Goal: Navigation & Orientation: Find specific page/section

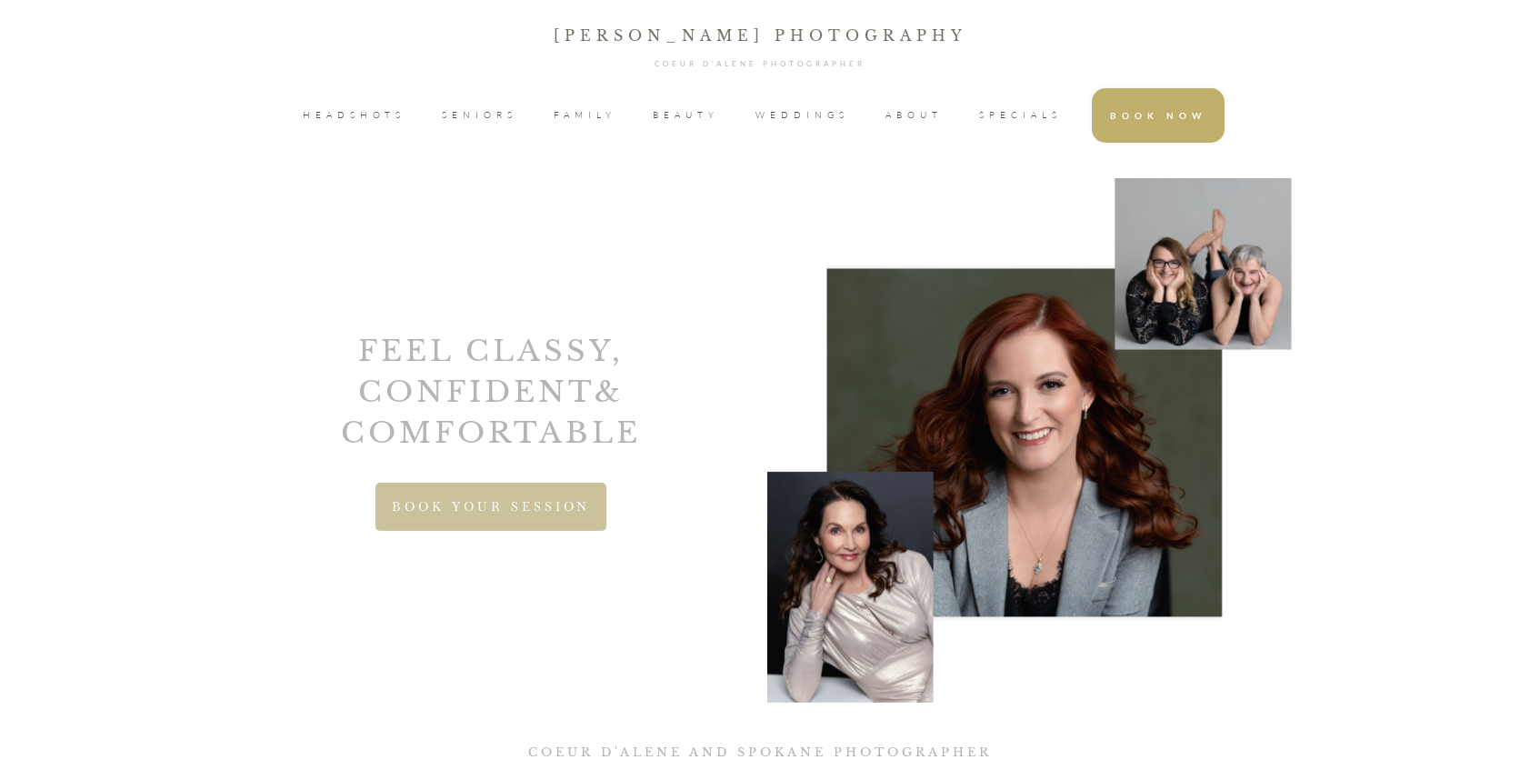
click at [1010, 114] on span "SPECIALS" at bounding box center [1020, 115] width 83 height 27
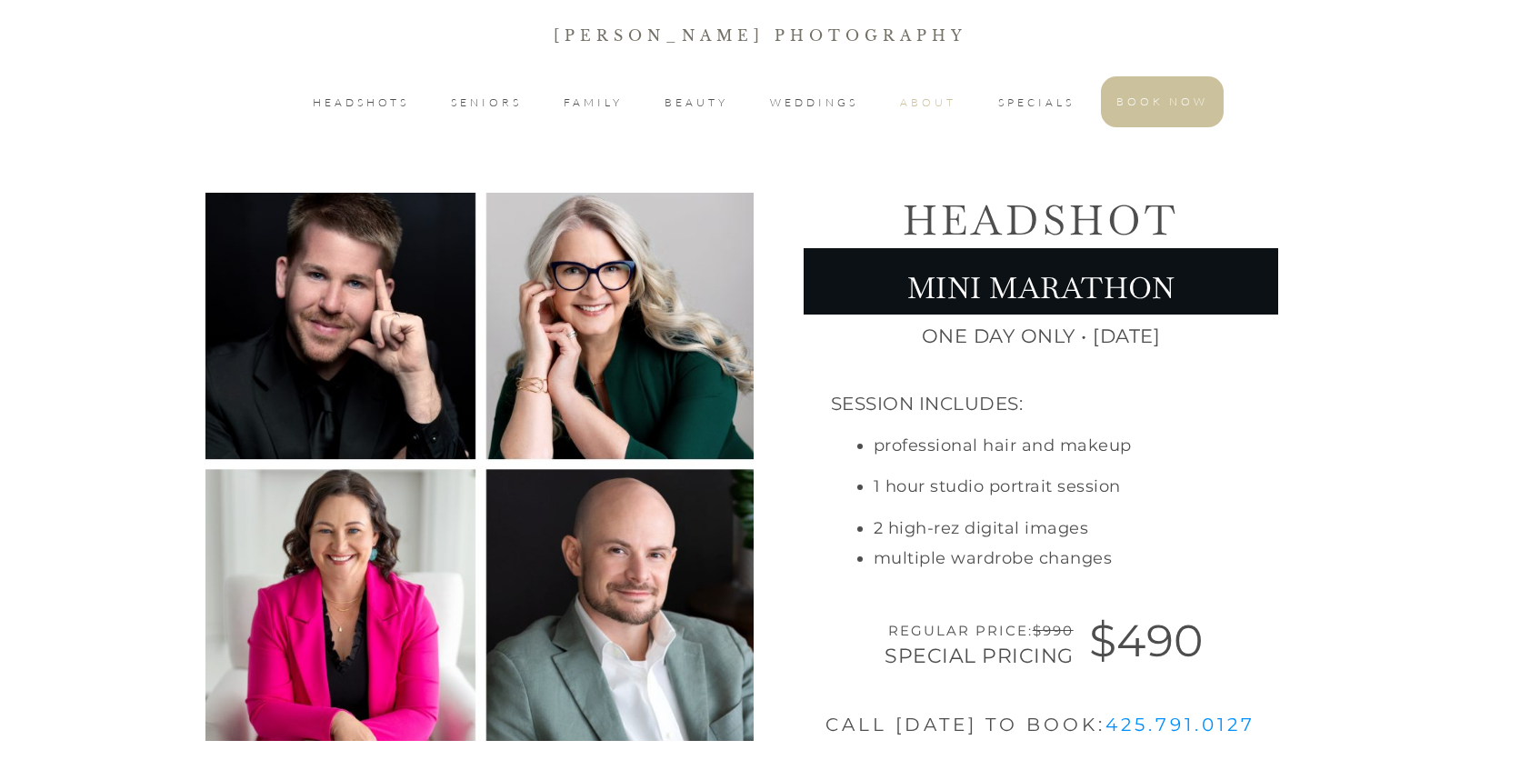
click at [920, 107] on span "ABOUT" at bounding box center [928, 103] width 56 height 22
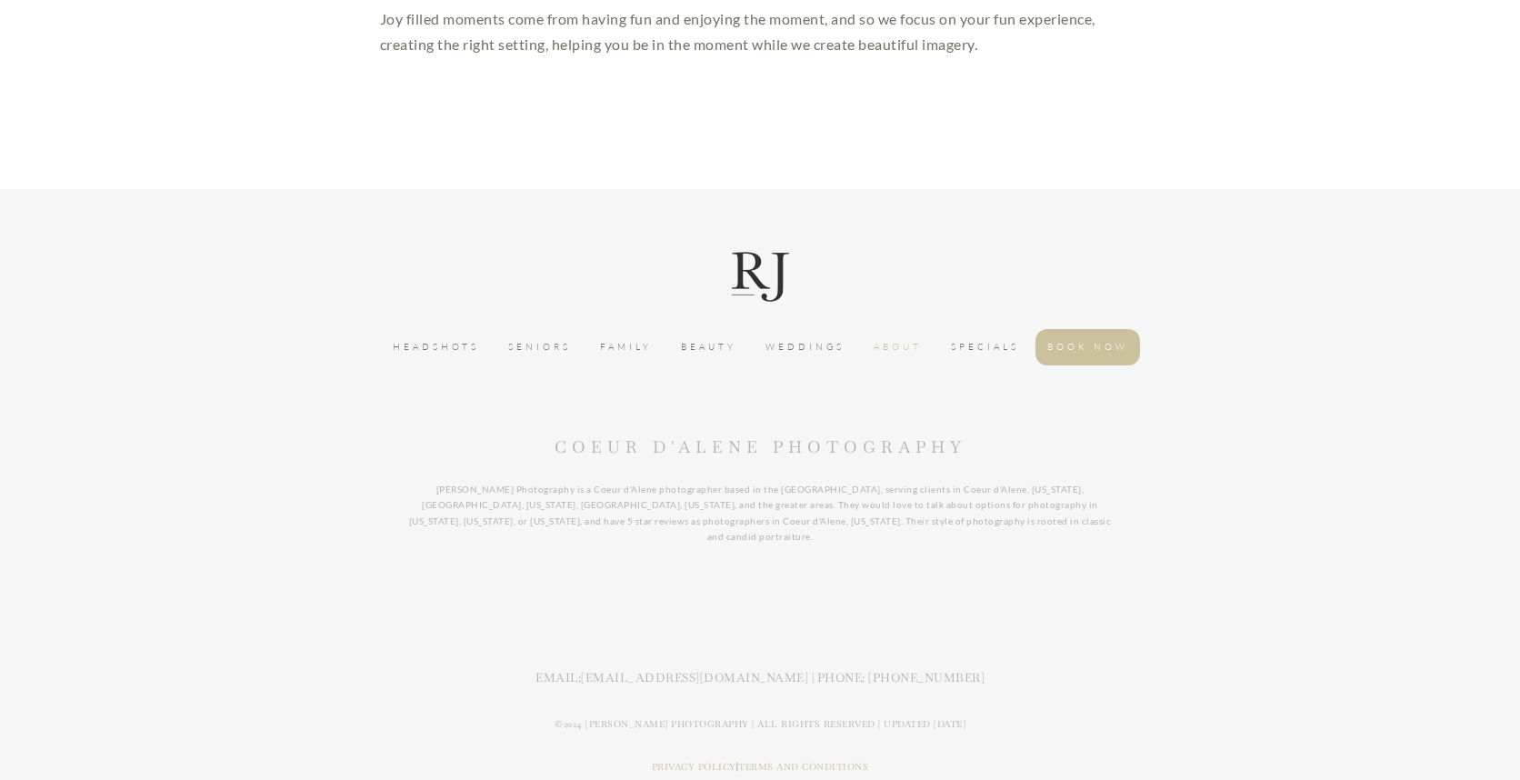
scroll to position [1066, 0]
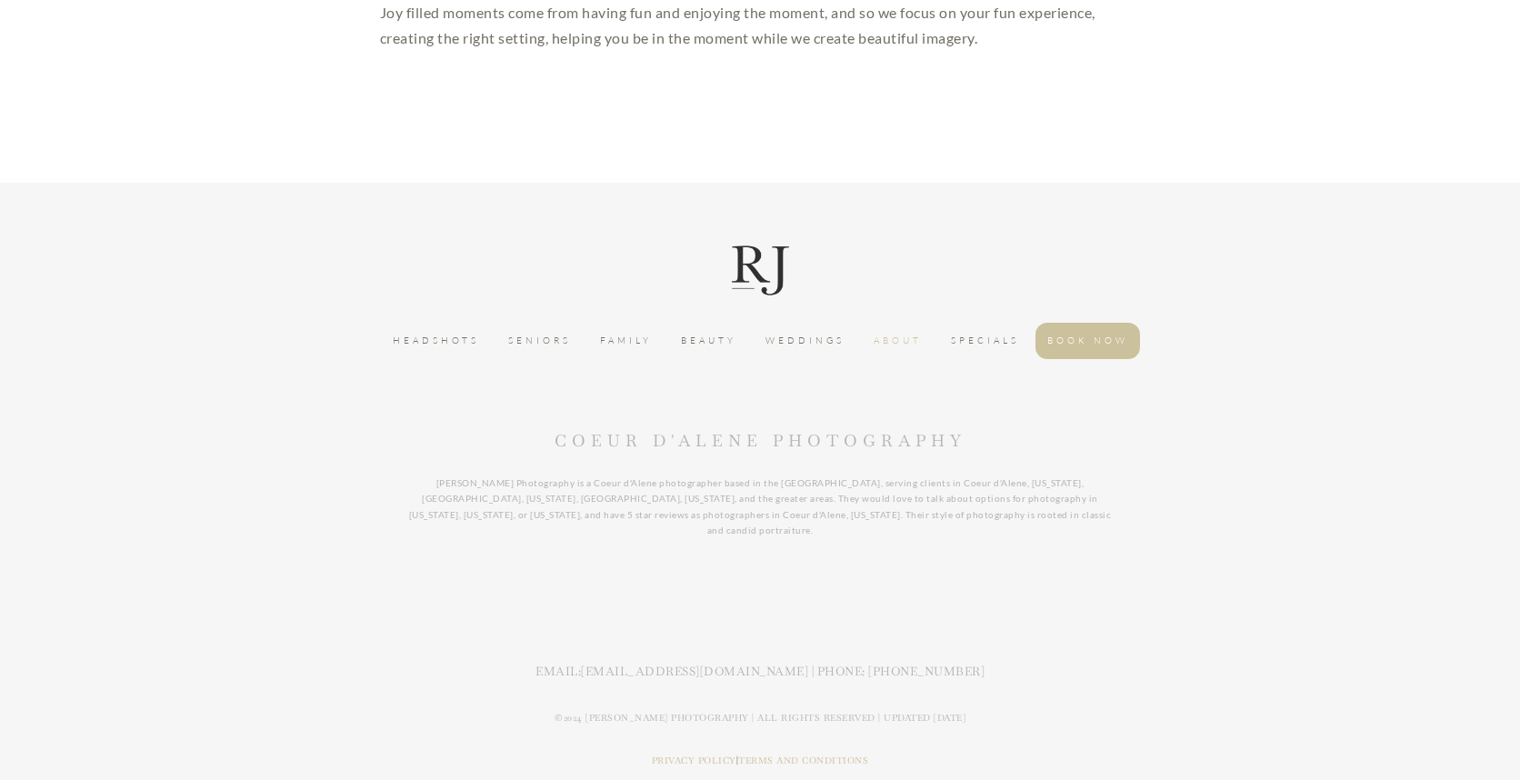
click at [990, 341] on span "SPECIALS" at bounding box center [985, 341] width 68 height 18
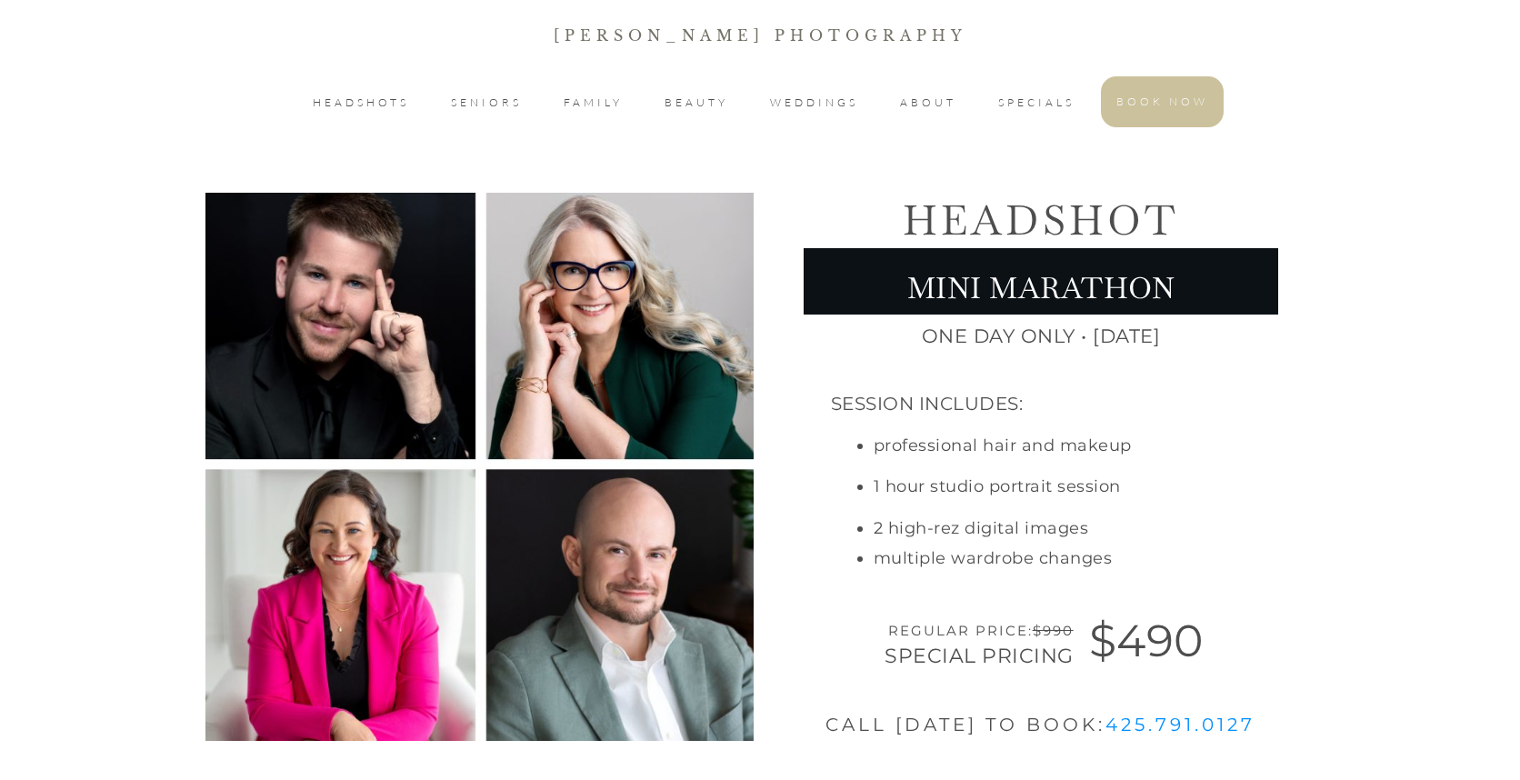
click at [1019, 287] on p "Mini Marathon" at bounding box center [1041, 281] width 474 height 65
click at [599, 107] on span "FAMILY" at bounding box center [593, 103] width 59 height 22
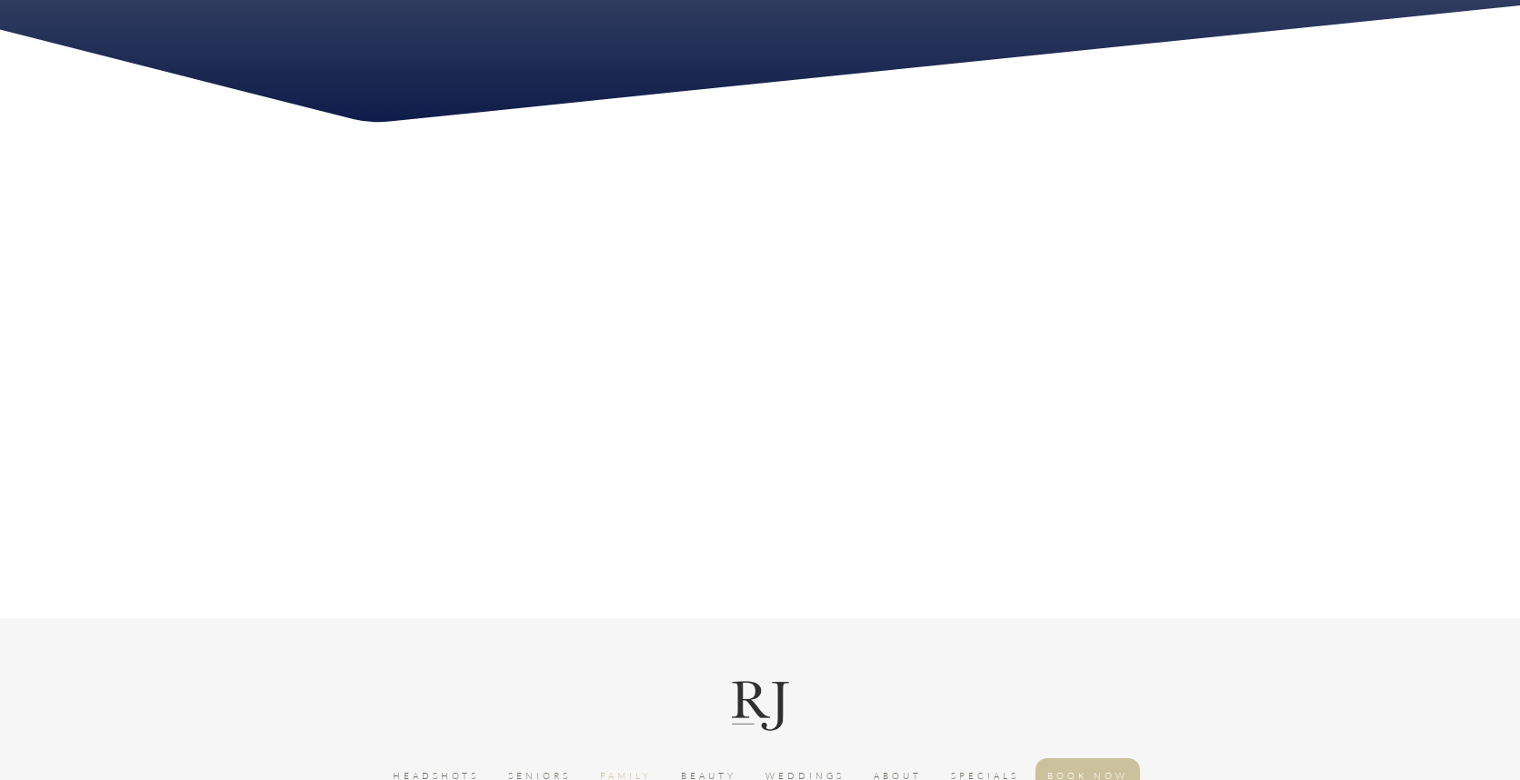
scroll to position [5247, 0]
